Goal: Information Seeking & Learning: Learn about a topic

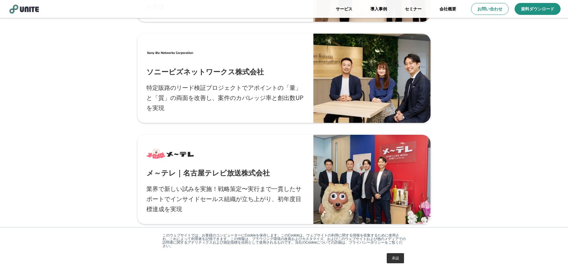
scroll to position [1788, 0]
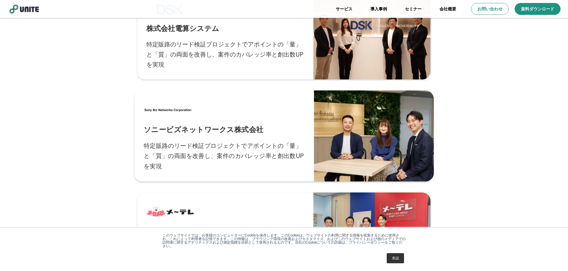
click at [211, 149] on p "特定販路のリード検証プロジェクトでアポイントの「量」と「質」の両面を改善し、案件のカバレッジ率と創出数UPを実現" at bounding box center [223, 155] width 161 height 31
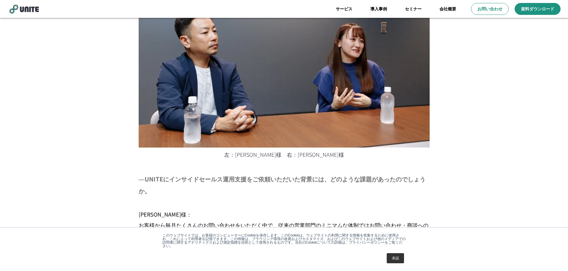
scroll to position [685, 0]
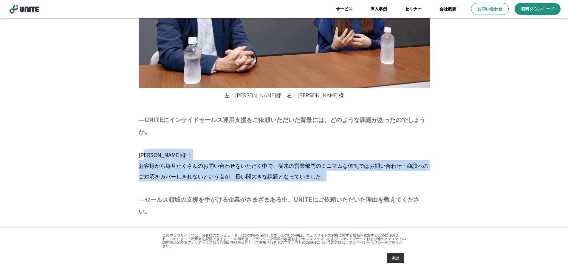
drag, startPoint x: 148, startPoint y: 142, endPoint x: 345, endPoint y: 174, distance: 199.5
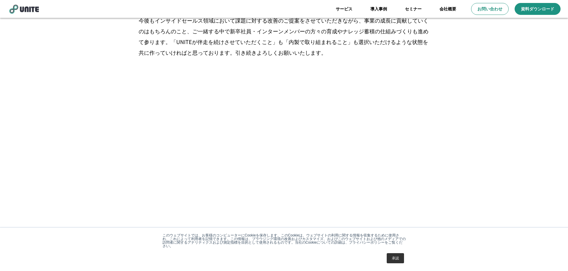
scroll to position [2672, 0]
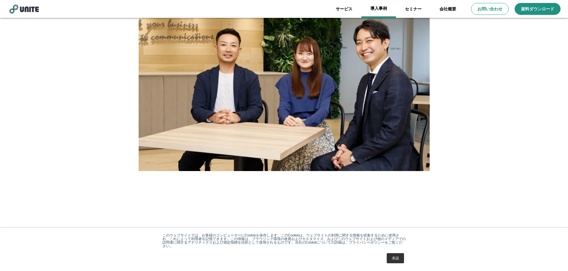
click at [383, 8] on link "導入事例" at bounding box center [378, 9] width 35 height 18
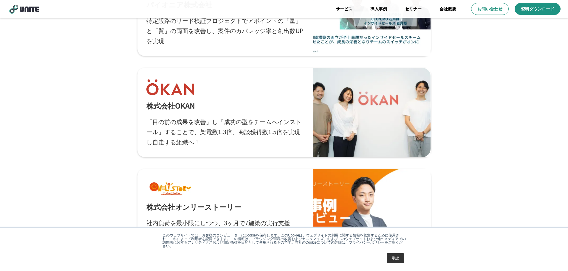
scroll to position [715, 0]
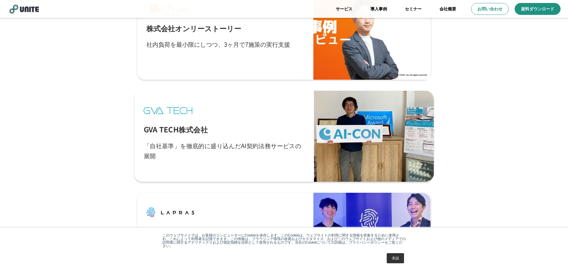
click at [156, 130] on p "GVA TECH株式会社" at bounding box center [175, 129] width 64 height 10
